Goal: Answer question/provide support: Answer question/provide support

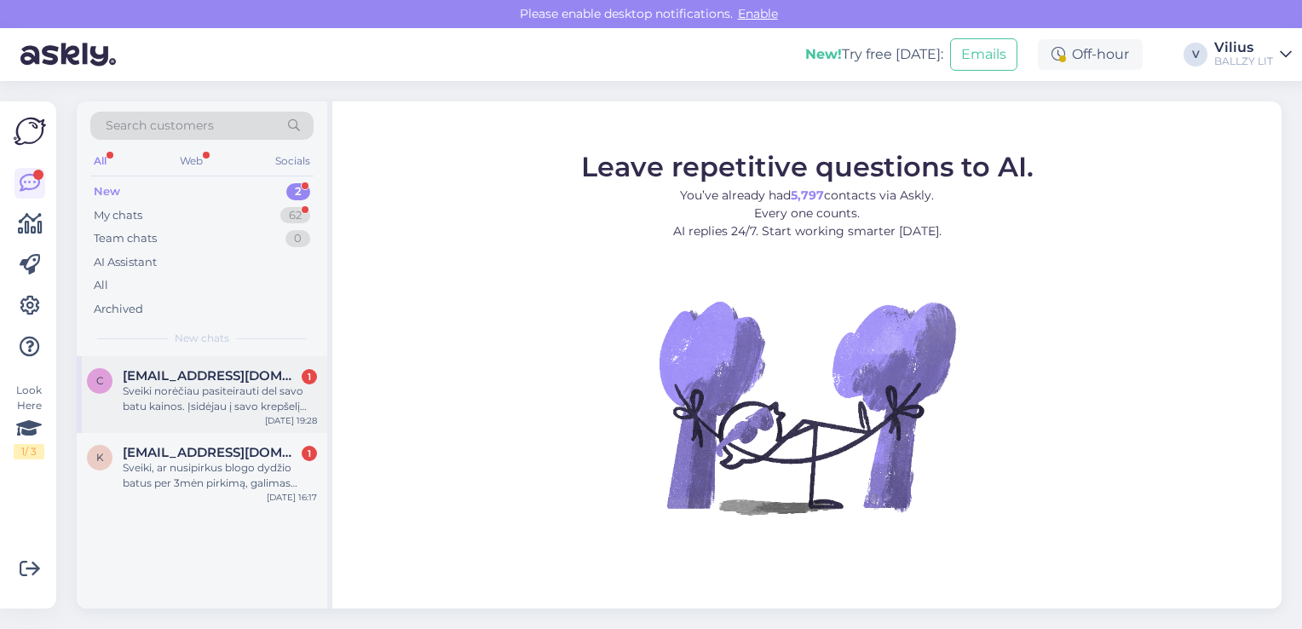
click at [233, 391] on div "Sveiki norėčiau pasiteirauti del savo batu kainos. Įsidėjau į savo krepšelį vie…" at bounding box center [220, 398] width 194 height 31
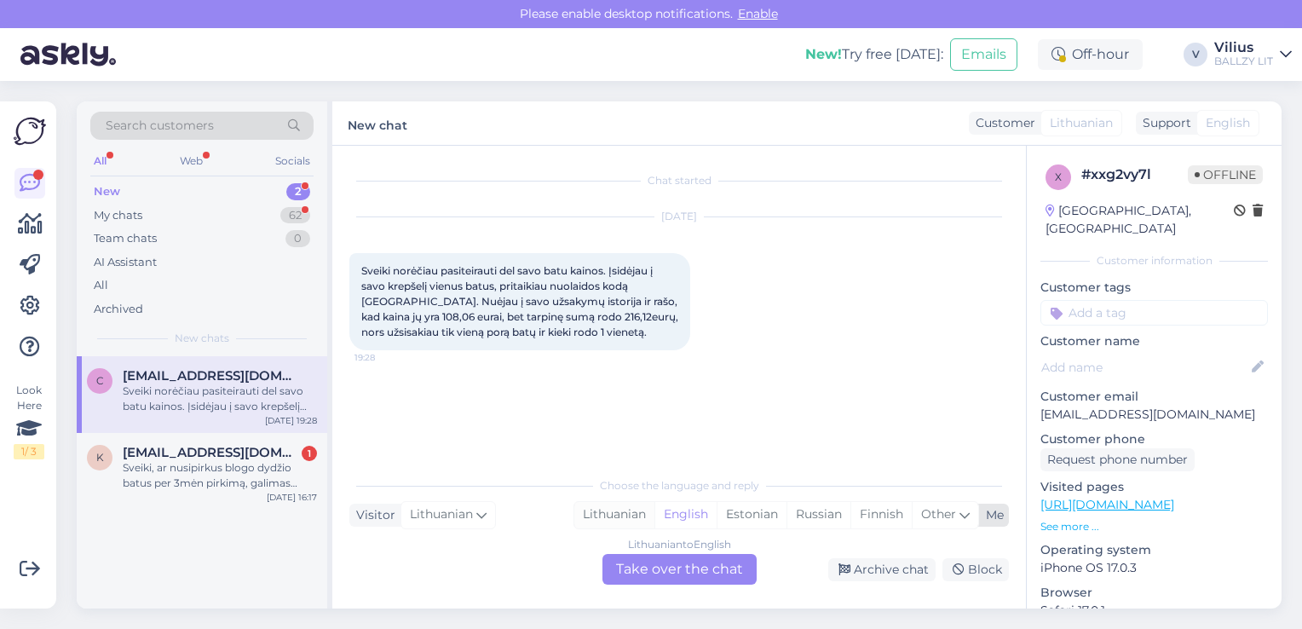
click at [619, 516] on div "Lithuanian" at bounding box center [614, 515] width 80 height 26
click at [659, 567] on div "Lithuanian to Lithuanian Take over the chat" at bounding box center [679, 569] width 154 height 31
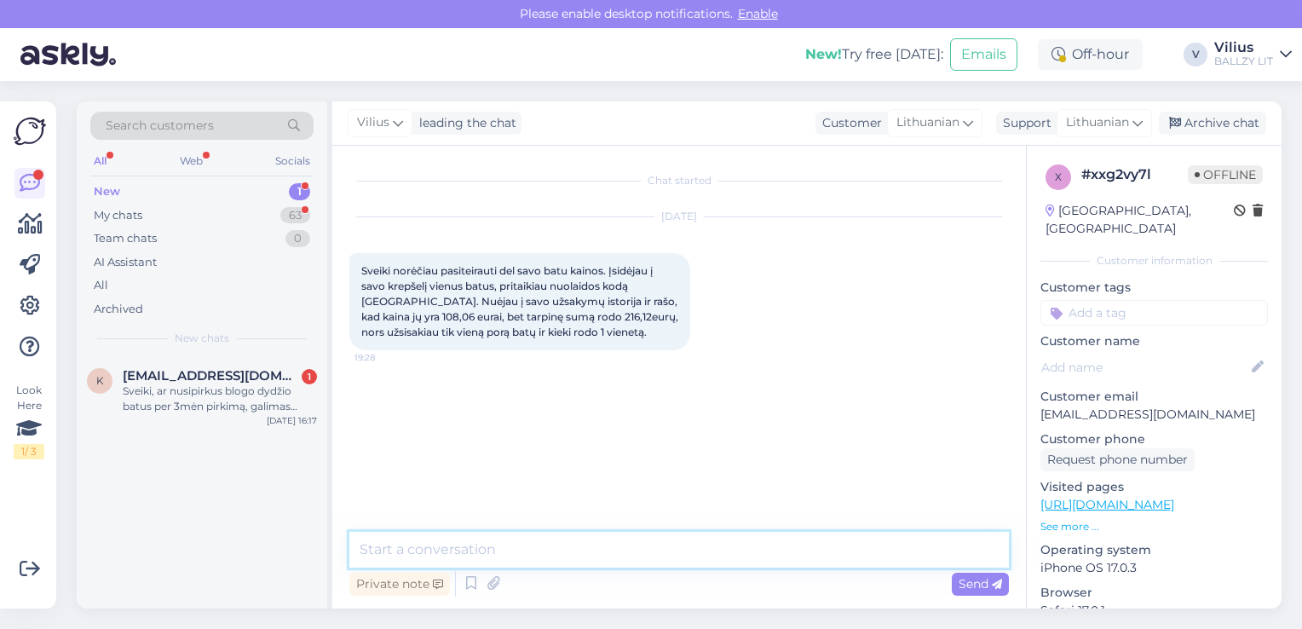
click at [640, 560] on textarea at bounding box center [678, 550] width 659 height 36
type textarea "Laba diena, gal galite atsiųsti vizualų pavyzdį (printscreen) kaip tai atrodo?"
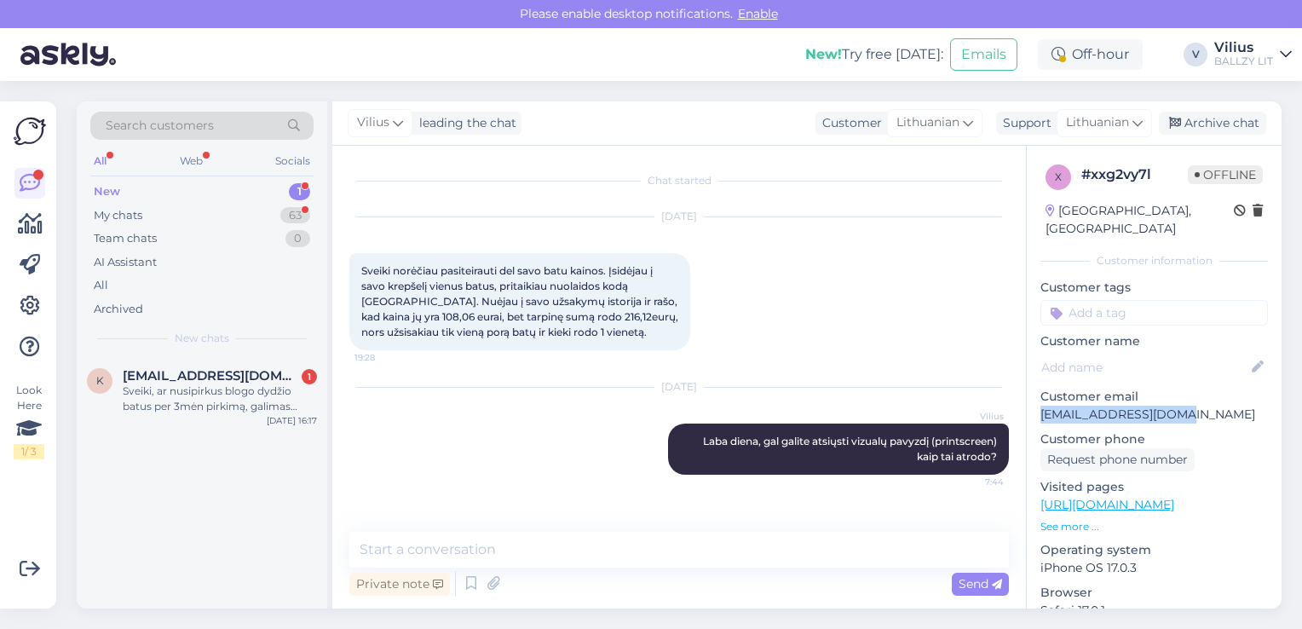
drag, startPoint x: 1040, startPoint y: 400, endPoint x: 1161, endPoint y: 400, distance: 121.0
click at [1161, 406] on p "[EMAIL_ADDRESS][DOMAIN_NAME]" at bounding box center [1153, 415] width 227 height 18
copy p "[EMAIL_ADDRESS][DOMAIN_NAME]"
click at [259, 373] on span "[EMAIL_ADDRESS][DOMAIN_NAME]" at bounding box center [211, 375] width 177 height 15
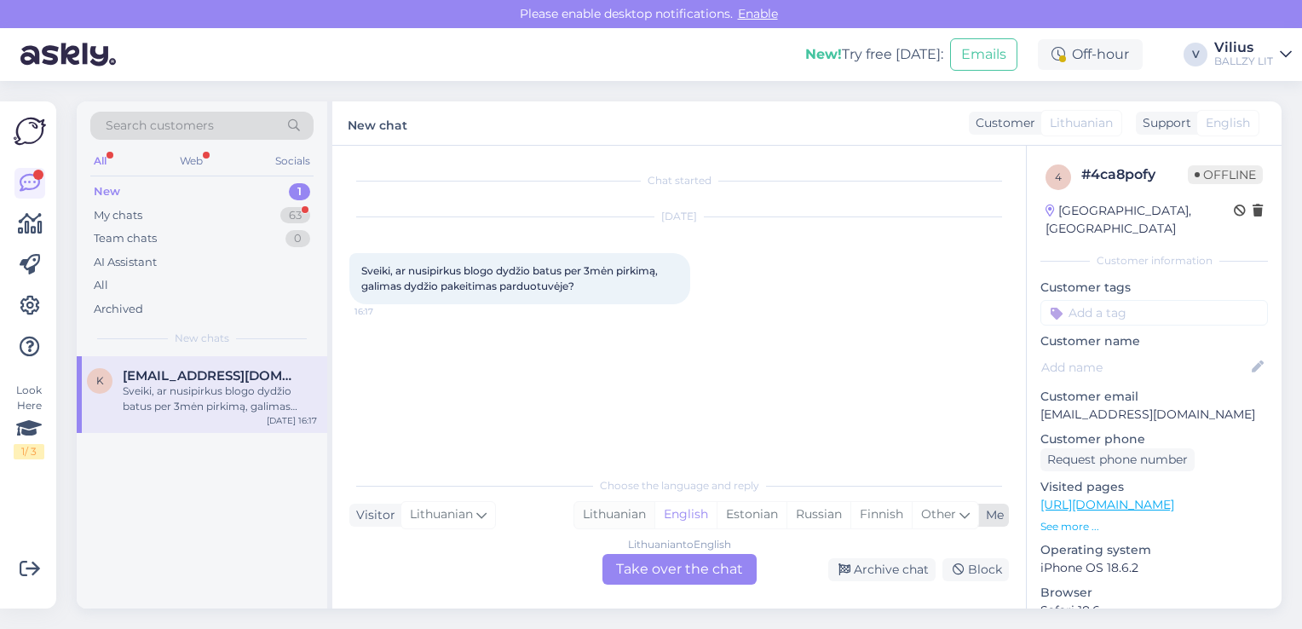
click at [613, 516] on div "Lithuanian" at bounding box center [614, 515] width 80 height 26
click at [663, 567] on div "Lithuanian to Lithuanian Take over the chat" at bounding box center [679, 569] width 154 height 31
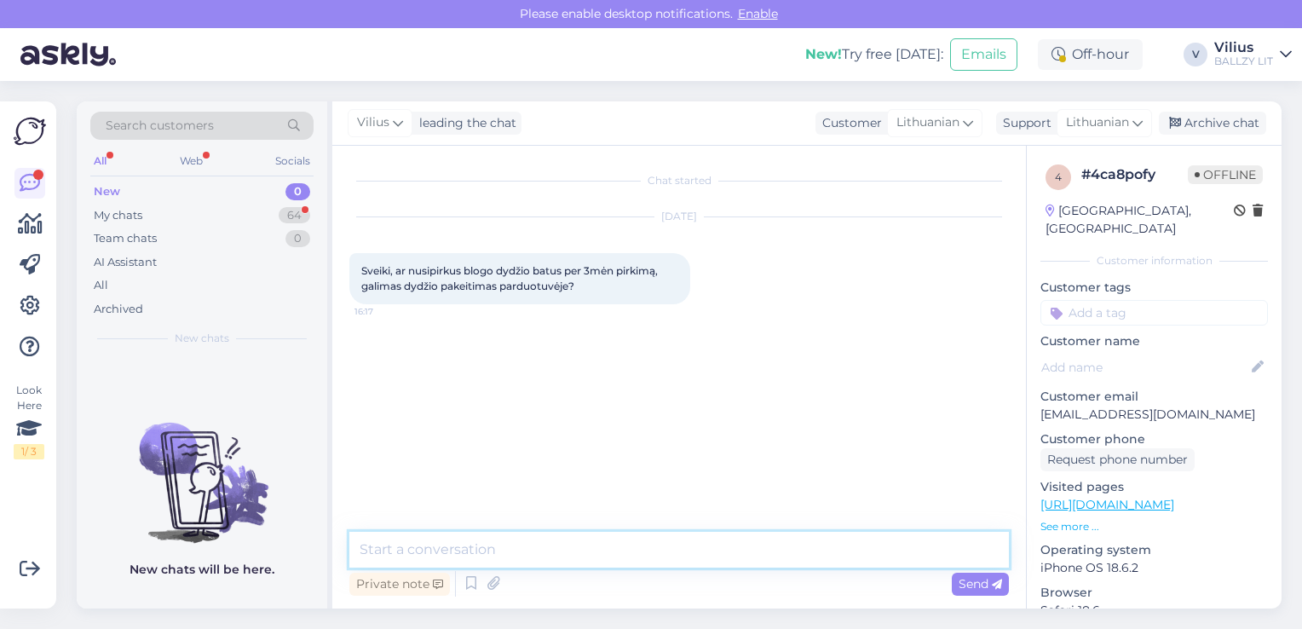
click at [646, 557] on textarea at bounding box center [678, 550] width 659 height 36
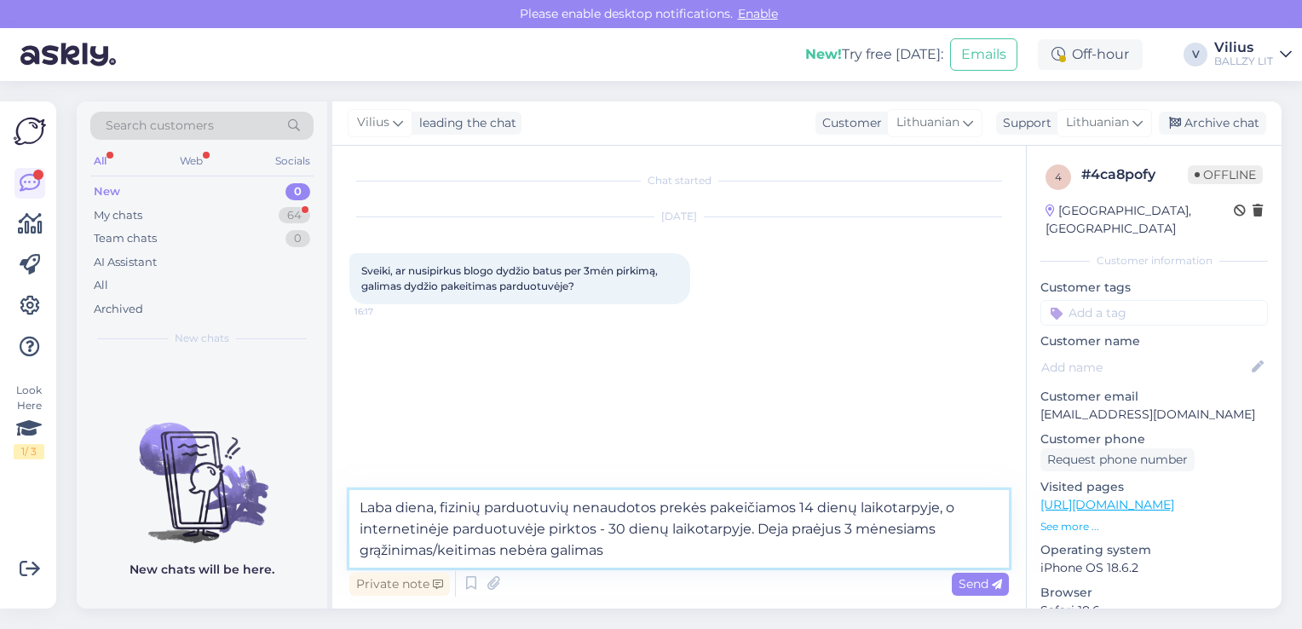
type textarea "Laba diena, fizinių parduotuvių nenaudotos prekės pakeičiamos 14 dienų laikotar…"
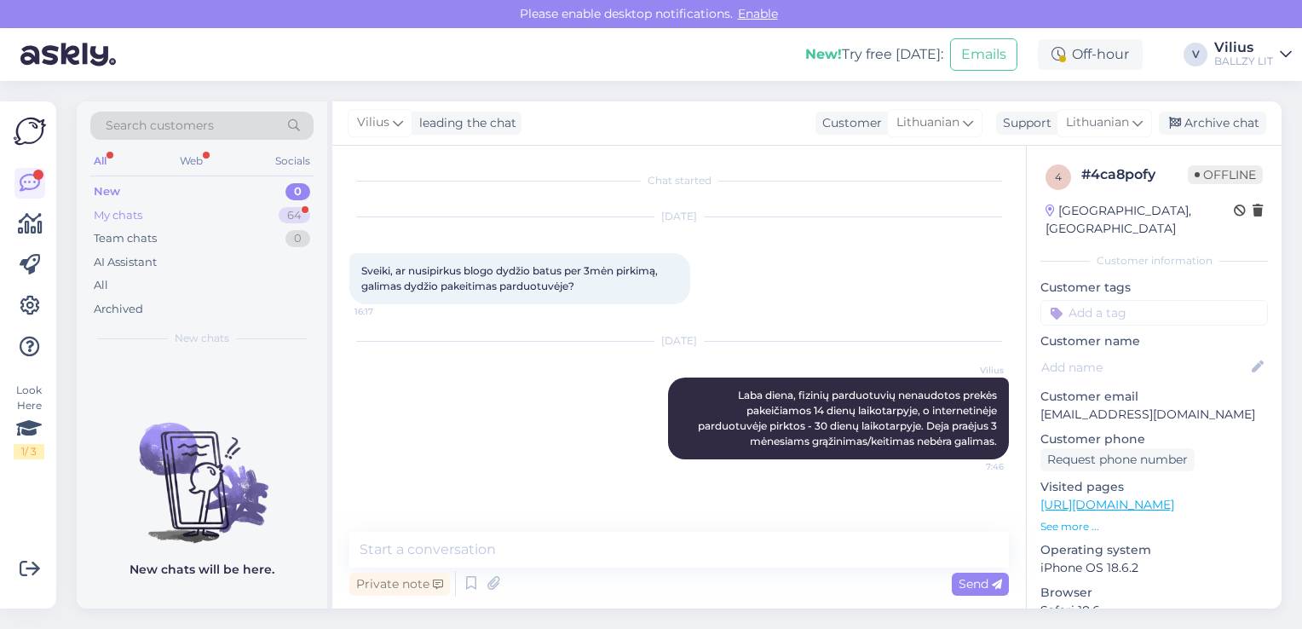
click at [135, 216] on div "My chats" at bounding box center [118, 215] width 49 height 17
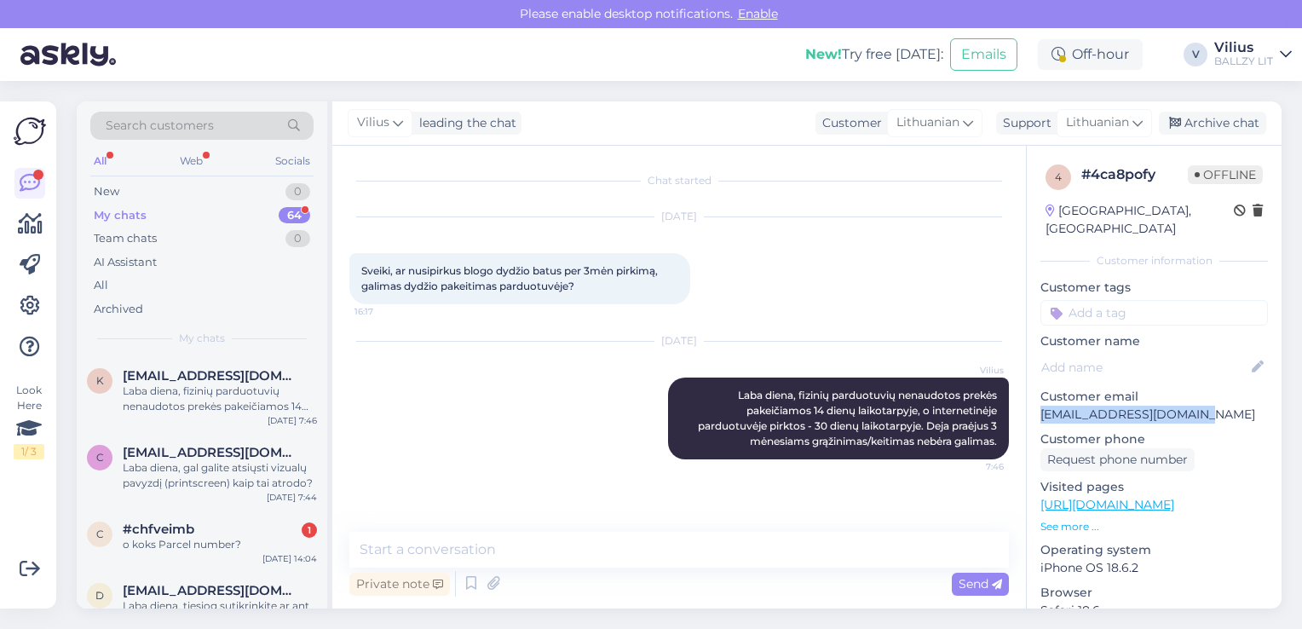
drag, startPoint x: 1190, startPoint y: 394, endPoint x: 1042, endPoint y: 396, distance: 148.3
click at [1042, 406] on p "[EMAIL_ADDRESS][DOMAIN_NAME]" at bounding box center [1153, 415] width 227 height 18
copy p "[EMAIL_ADDRESS][DOMAIN_NAME]"
click at [182, 531] on span "#chfveimb" at bounding box center [159, 528] width 72 height 15
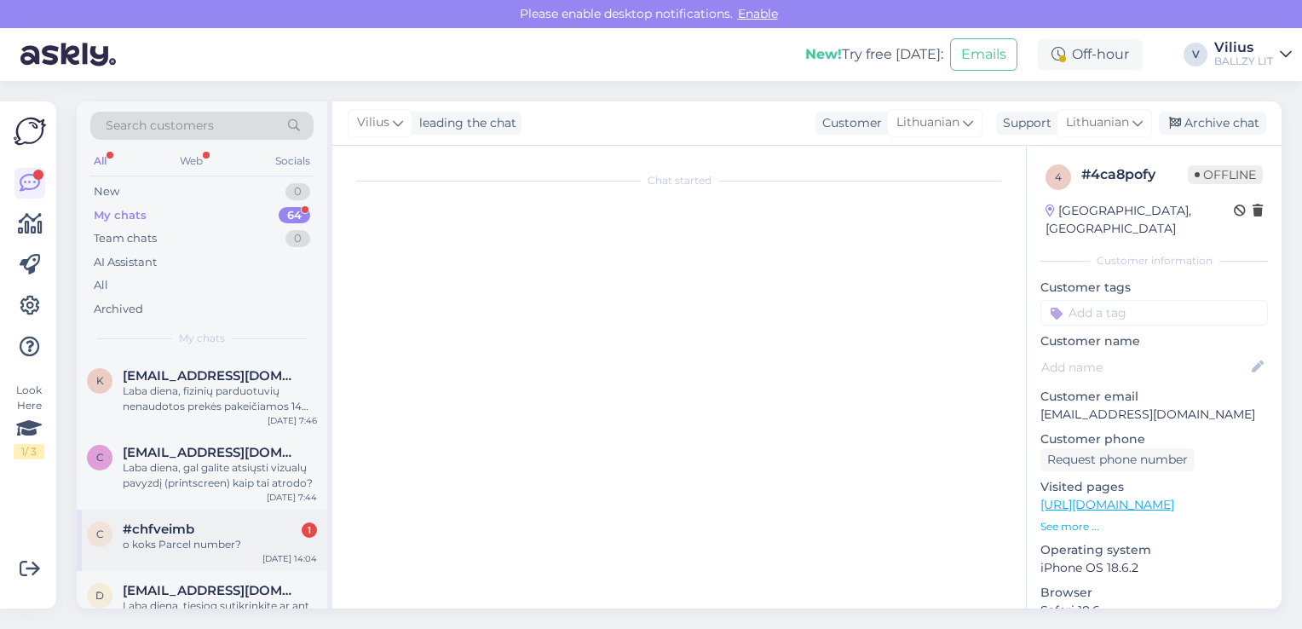
scroll to position [1499, 0]
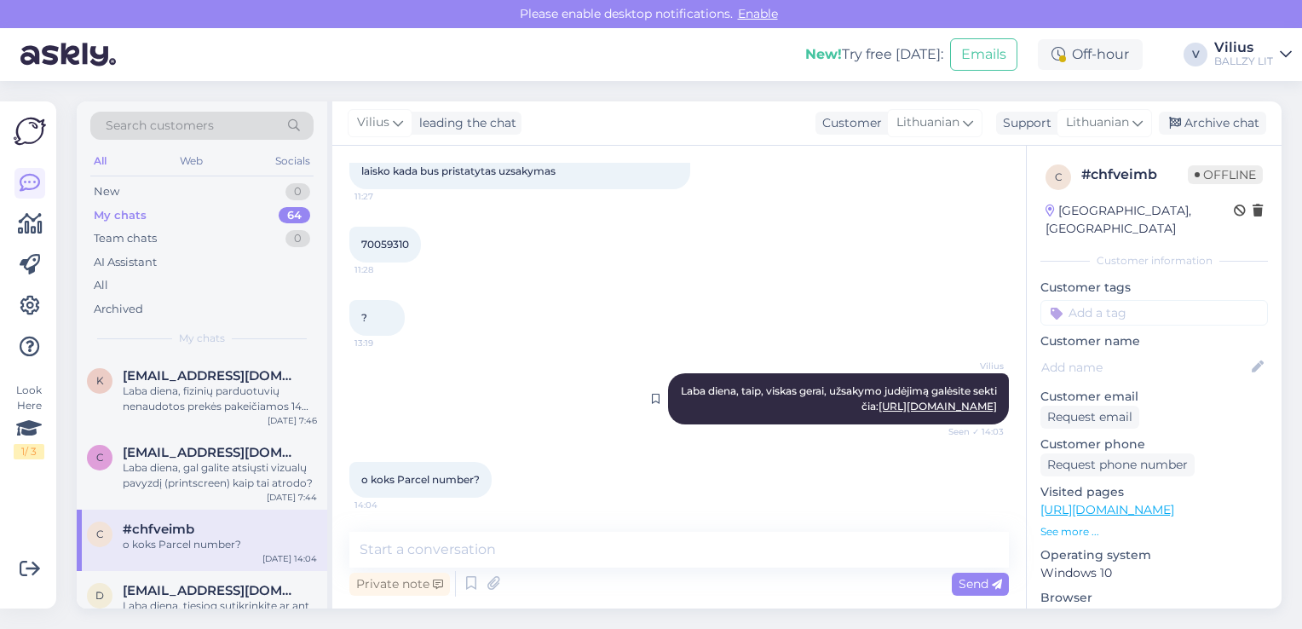
click at [933, 406] on link "[URL][DOMAIN_NAME]" at bounding box center [937, 406] width 118 height 13
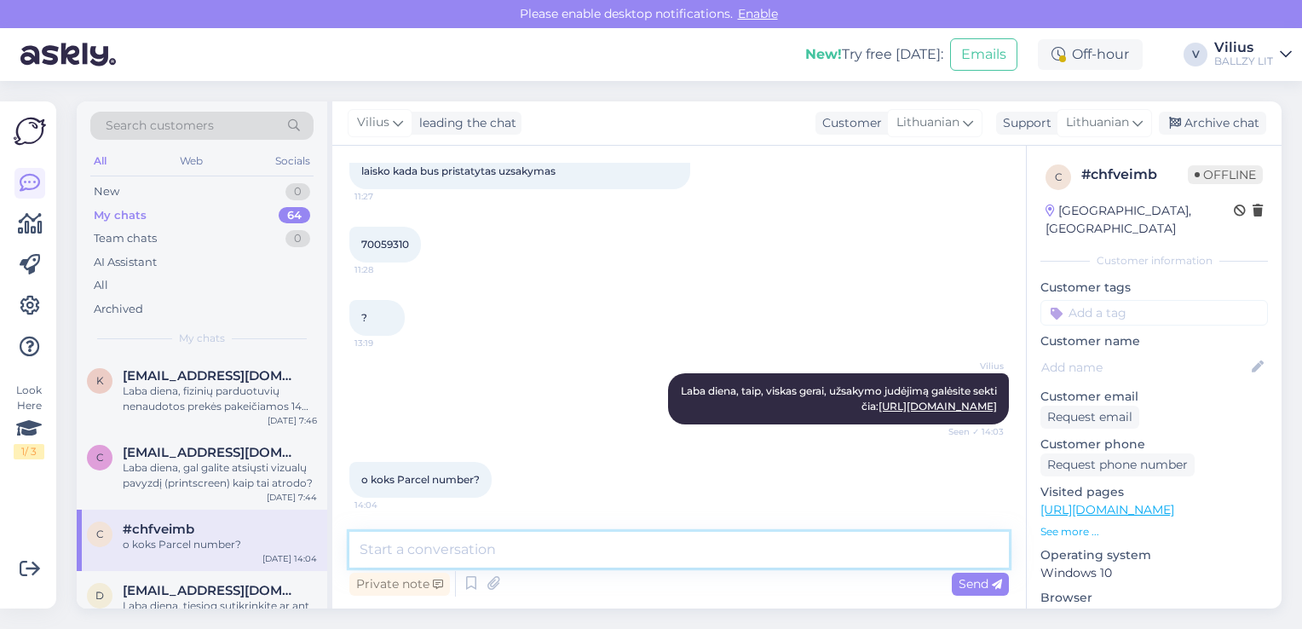
click at [500, 544] on textarea at bounding box center [678, 550] width 659 height 36
paste textarea "05605535751569"
type textarea "05605535751569"
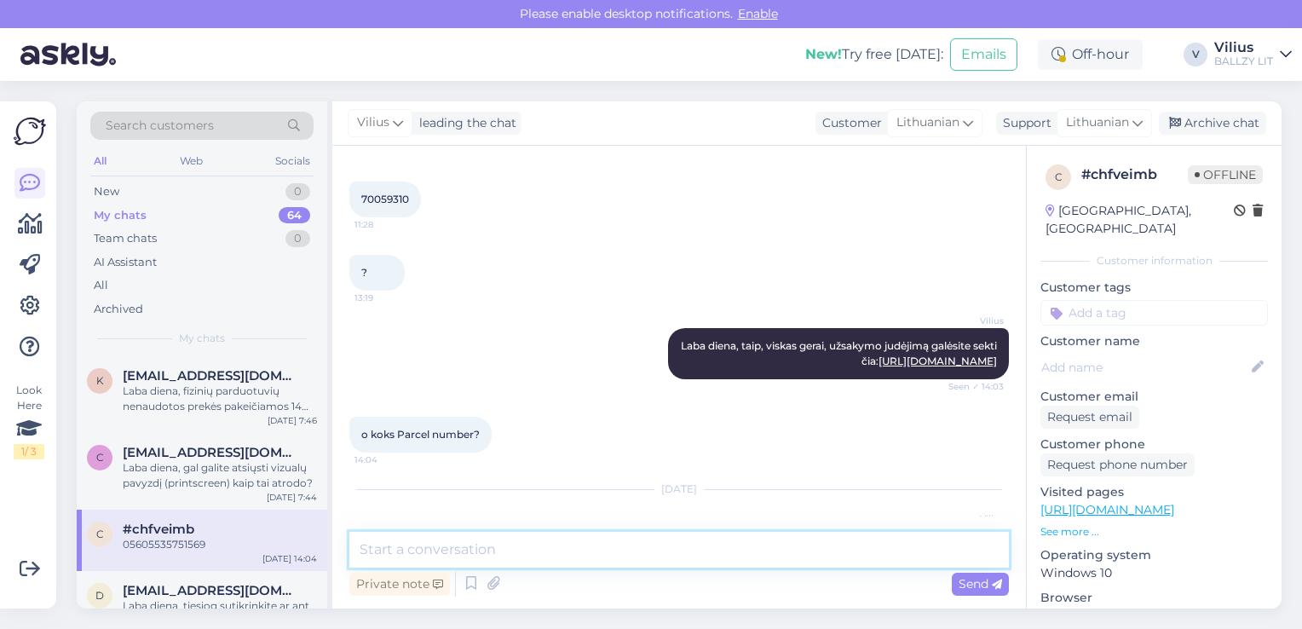
scroll to position [1609, 0]
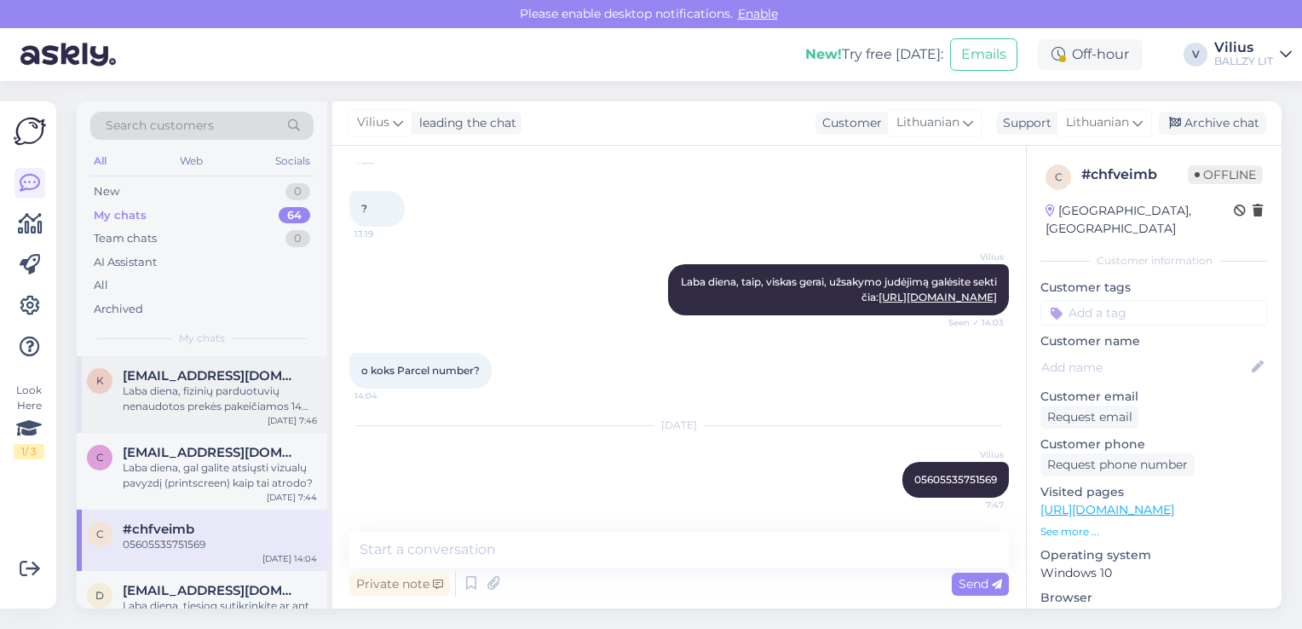
click at [222, 399] on div "Laba diena, fizinių parduotuvių nenaudotos prekės pakeičiamos 14 dienų laikotar…" at bounding box center [220, 398] width 194 height 31
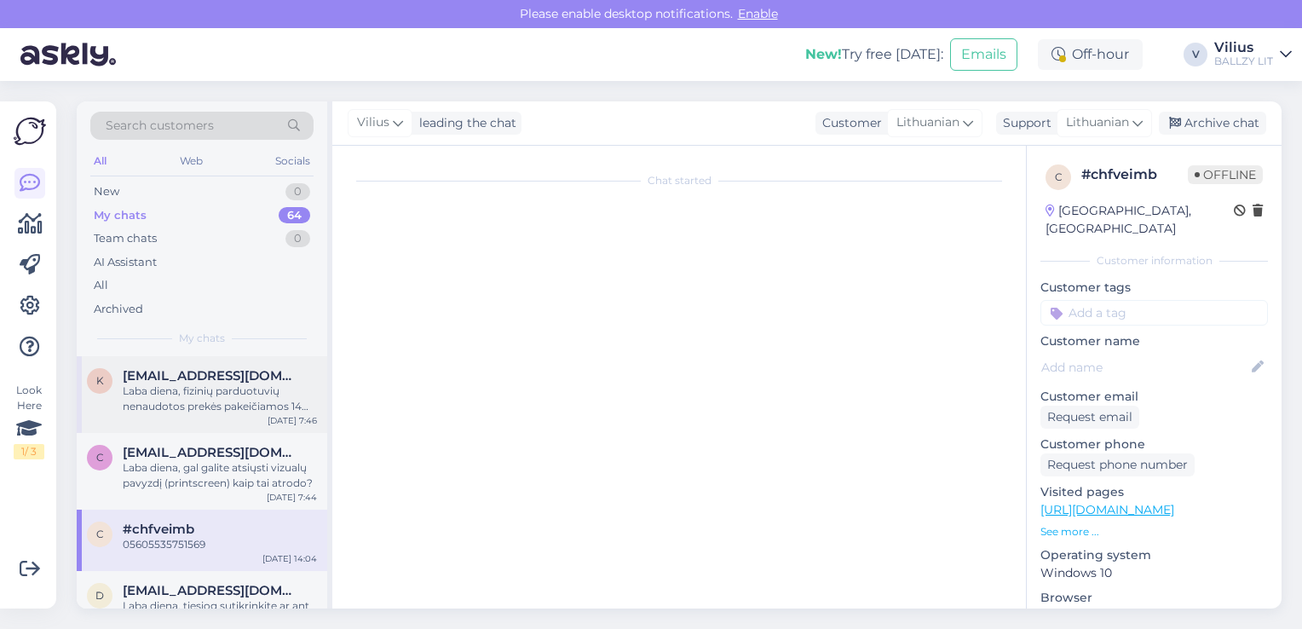
scroll to position [0, 0]
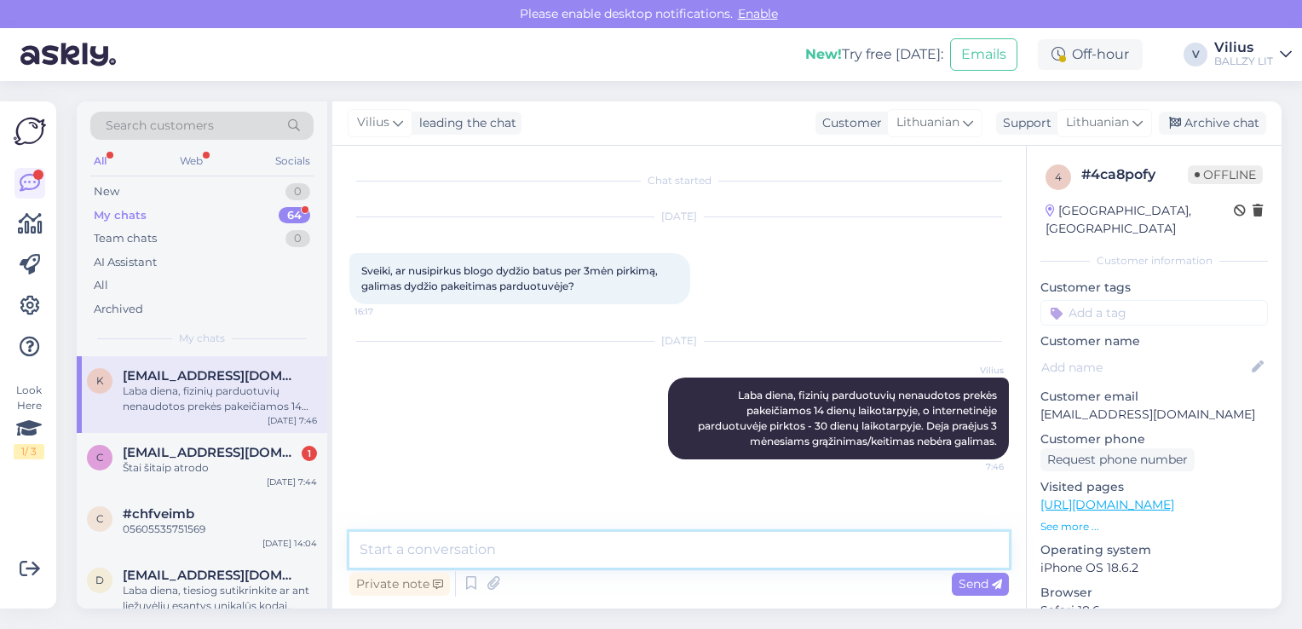
click at [550, 540] on textarea at bounding box center [678, 550] width 659 height 36
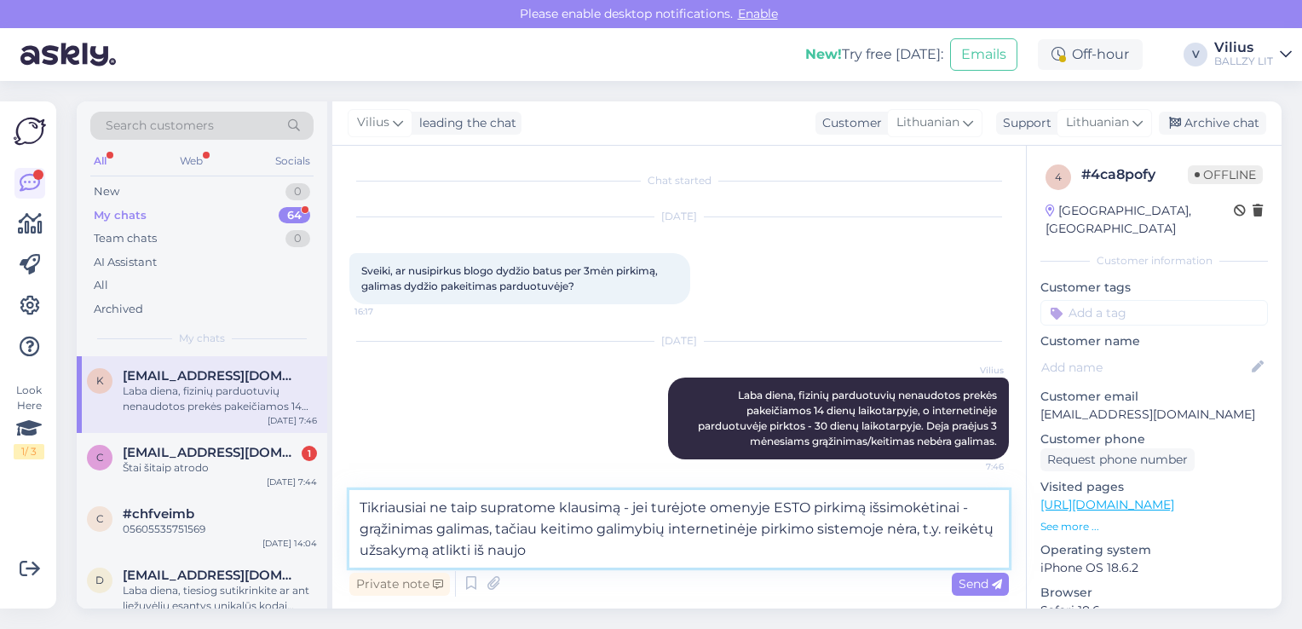
type textarea "Tikriausiai ne taip supratome klausimą - jei turėjote omenyje ESTO pirkimą išsi…"
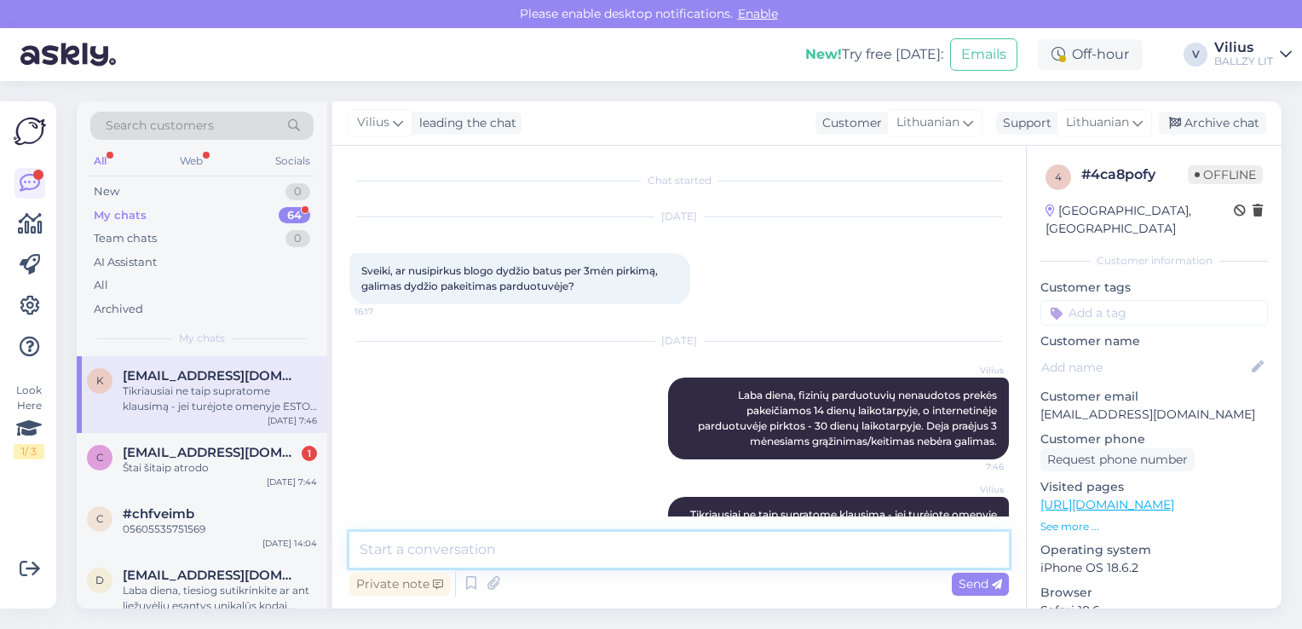
scroll to position [81, 0]
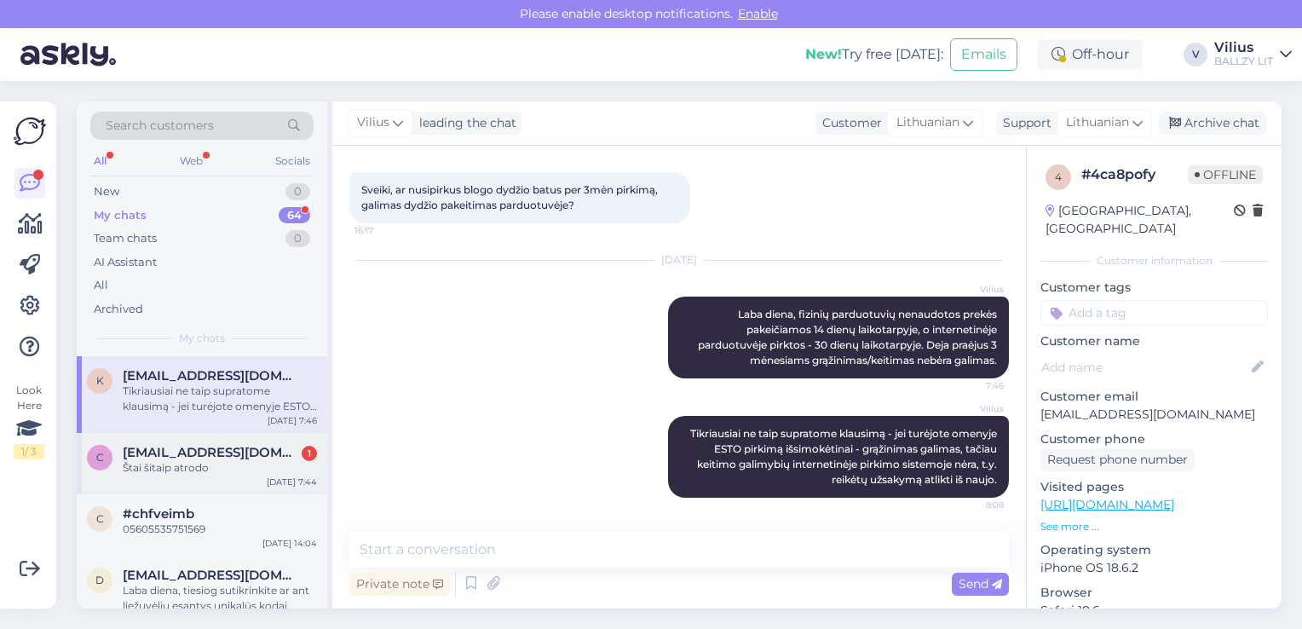
click at [236, 458] on span "[EMAIL_ADDRESS][DOMAIN_NAME]" at bounding box center [211, 452] width 177 height 15
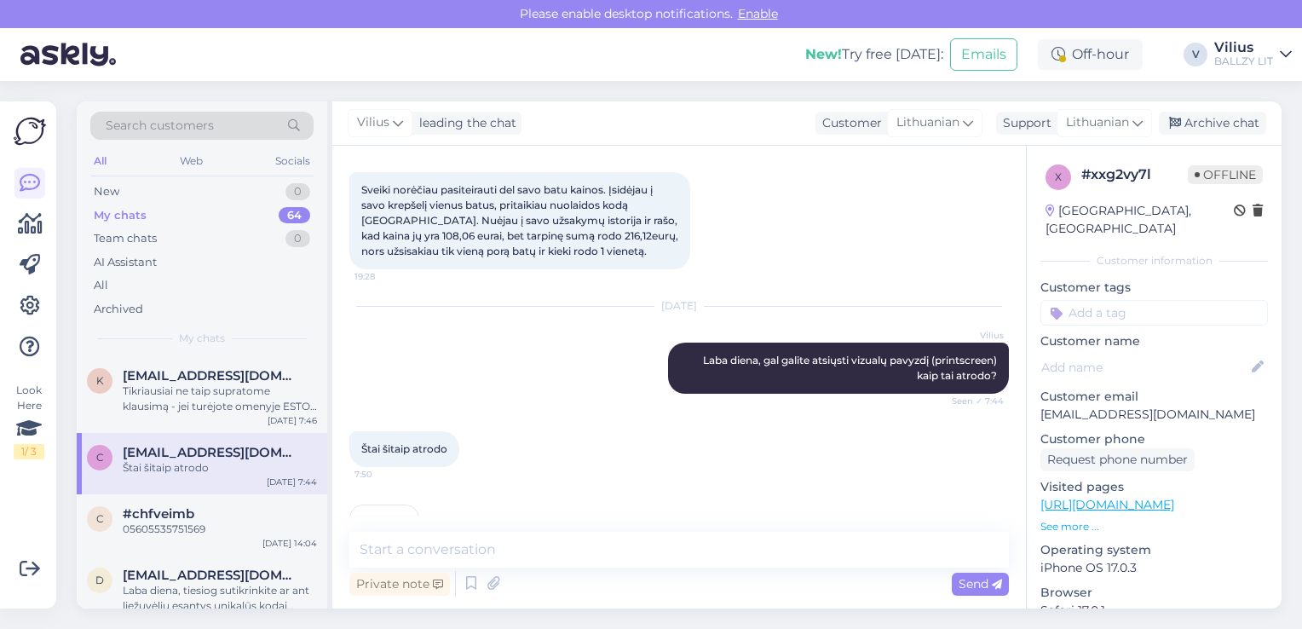
scroll to position [157, 0]
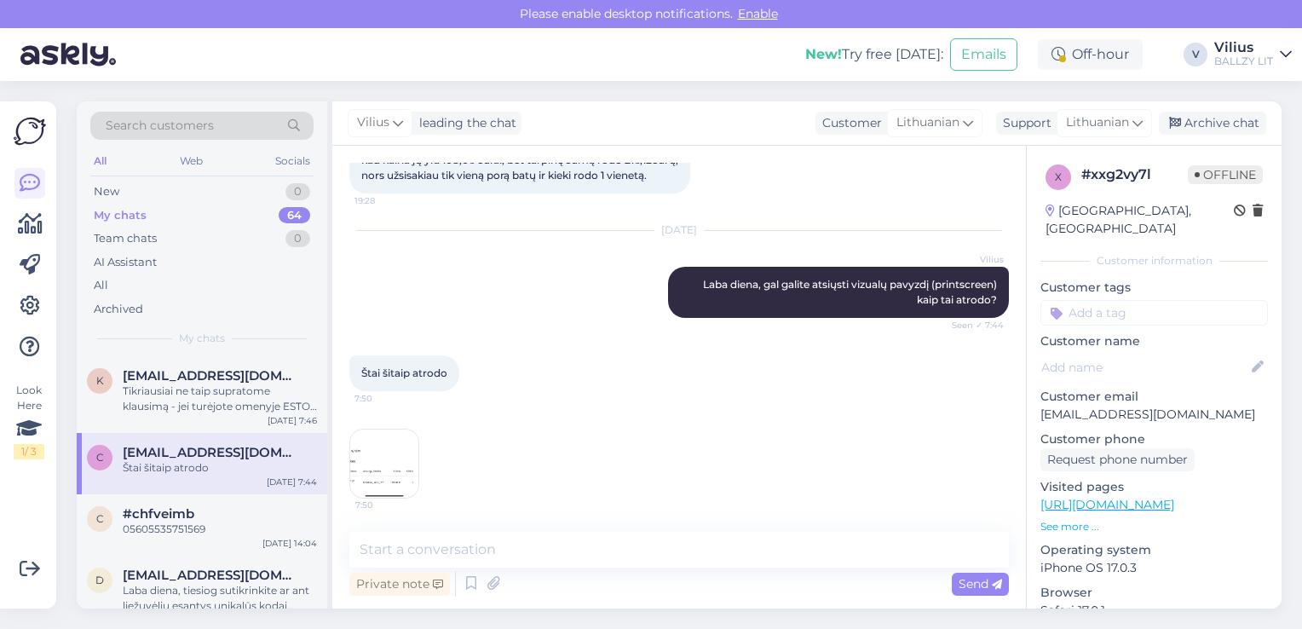
click at [374, 453] on img at bounding box center [384, 463] width 68 height 68
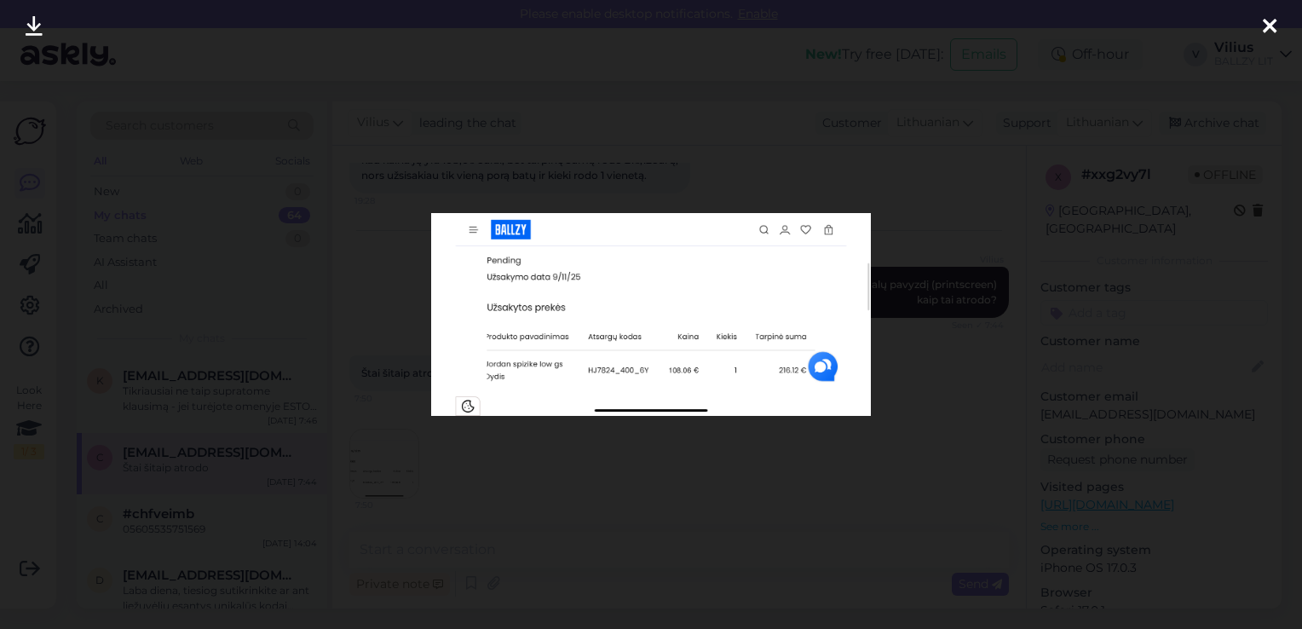
click at [644, 392] on img at bounding box center [651, 315] width 440 height 204
click at [541, 544] on div at bounding box center [651, 314] width 1302 height 629
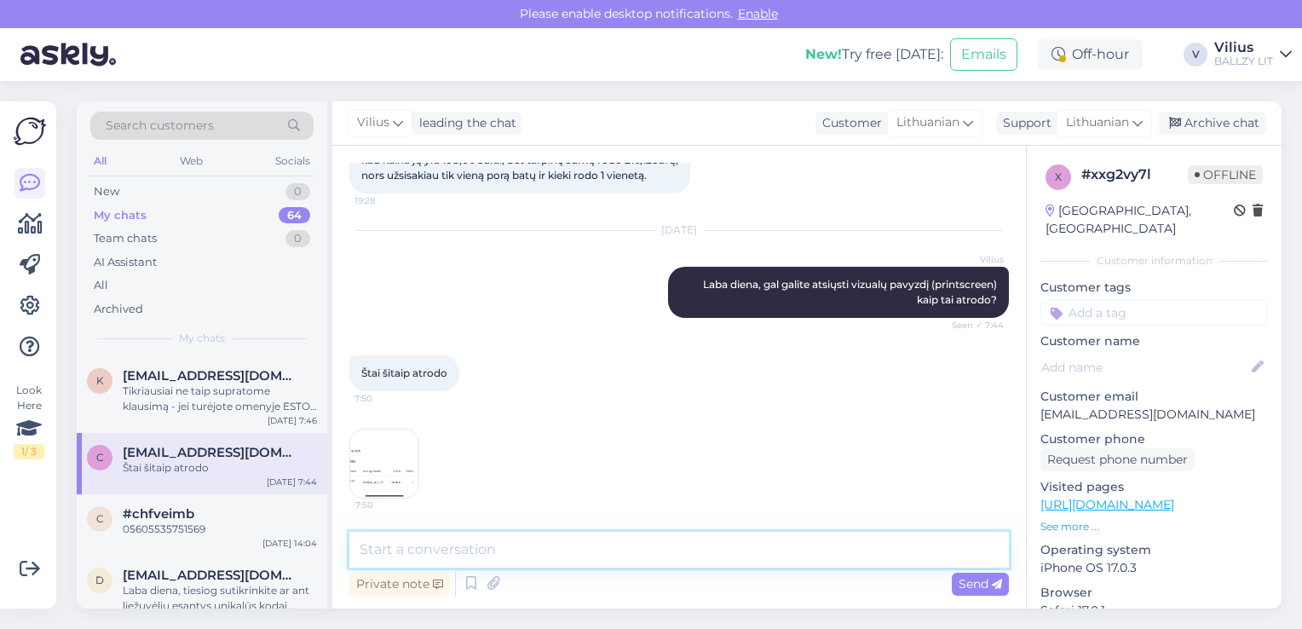
click at [541, 544] on textarea at bounding box center [678, 550] width 659 height 36
type textarea "Ar kai nueinate į apmokėjimo langą, suma taip pat rodoma didesnė nei priklauso?"
